Goal: Find specific page/section: Find specific page/section

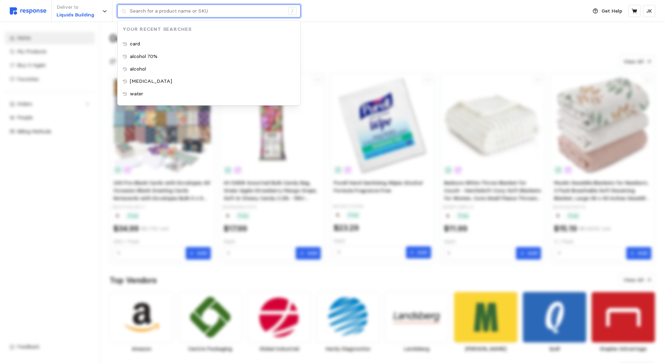
click at [210, 6] on input "text" at bounding box center [207, 11] width 155 height 13
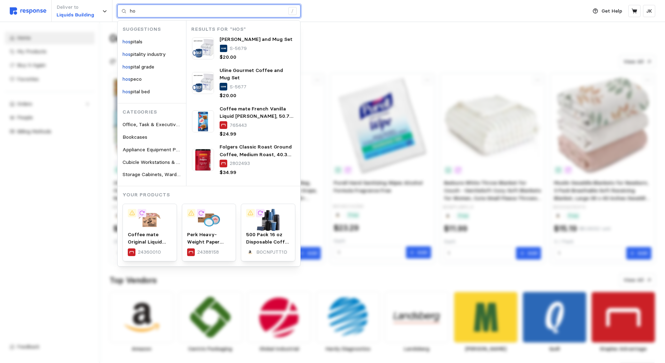
type input "h"
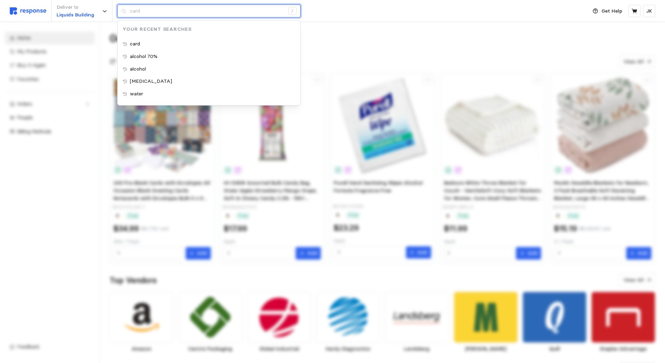
type input "alcohol"
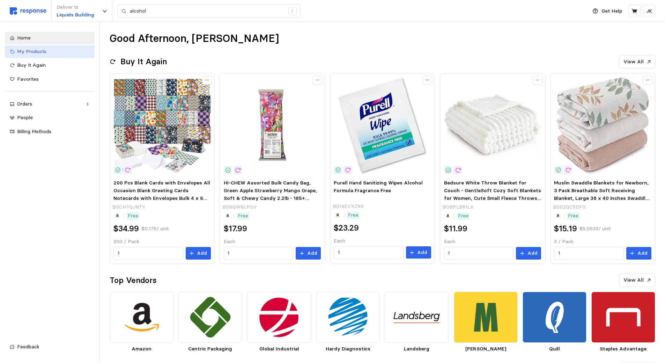
click at [44, 53] on span "My Products" at bounding box center [31, 51] width 29 height 6
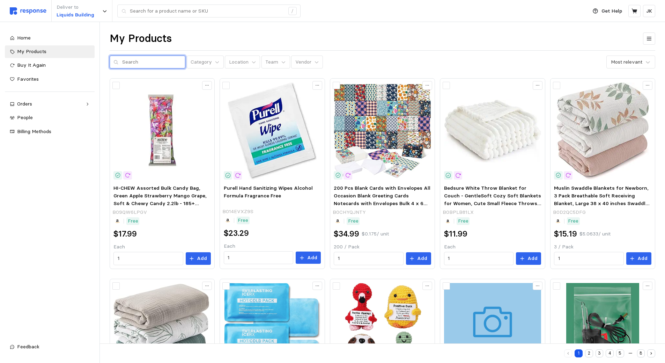
click at [160, 63] on input "text" at bounding box center [151, 62] width 59 height 13
type input "hospitality"
